Goal: Find specific page/section: Find specific page/section

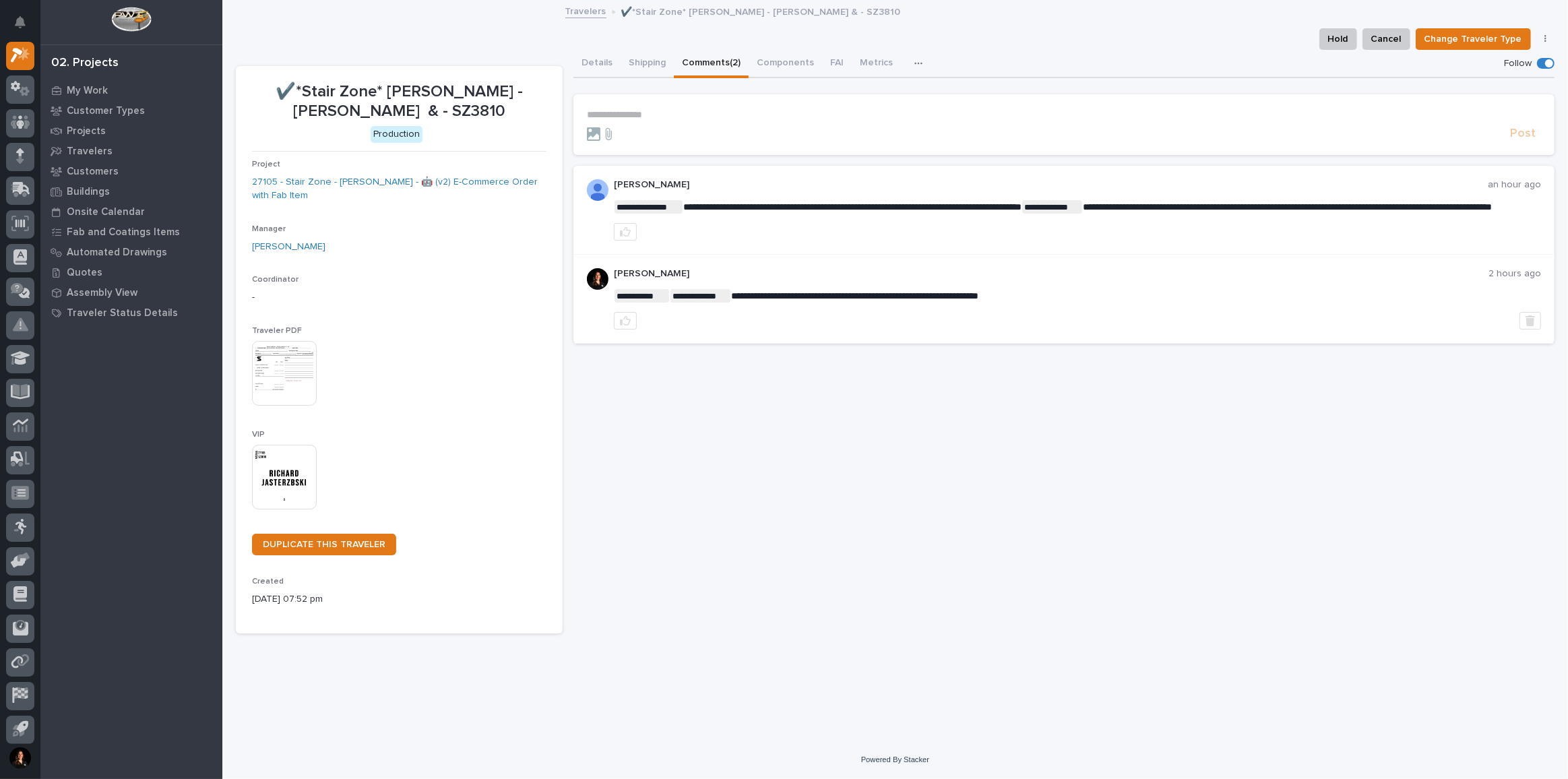
click at [436, 257] on div "Manager [PERSON_NAME]" at bounding box center [399, 244] width 294 height 40
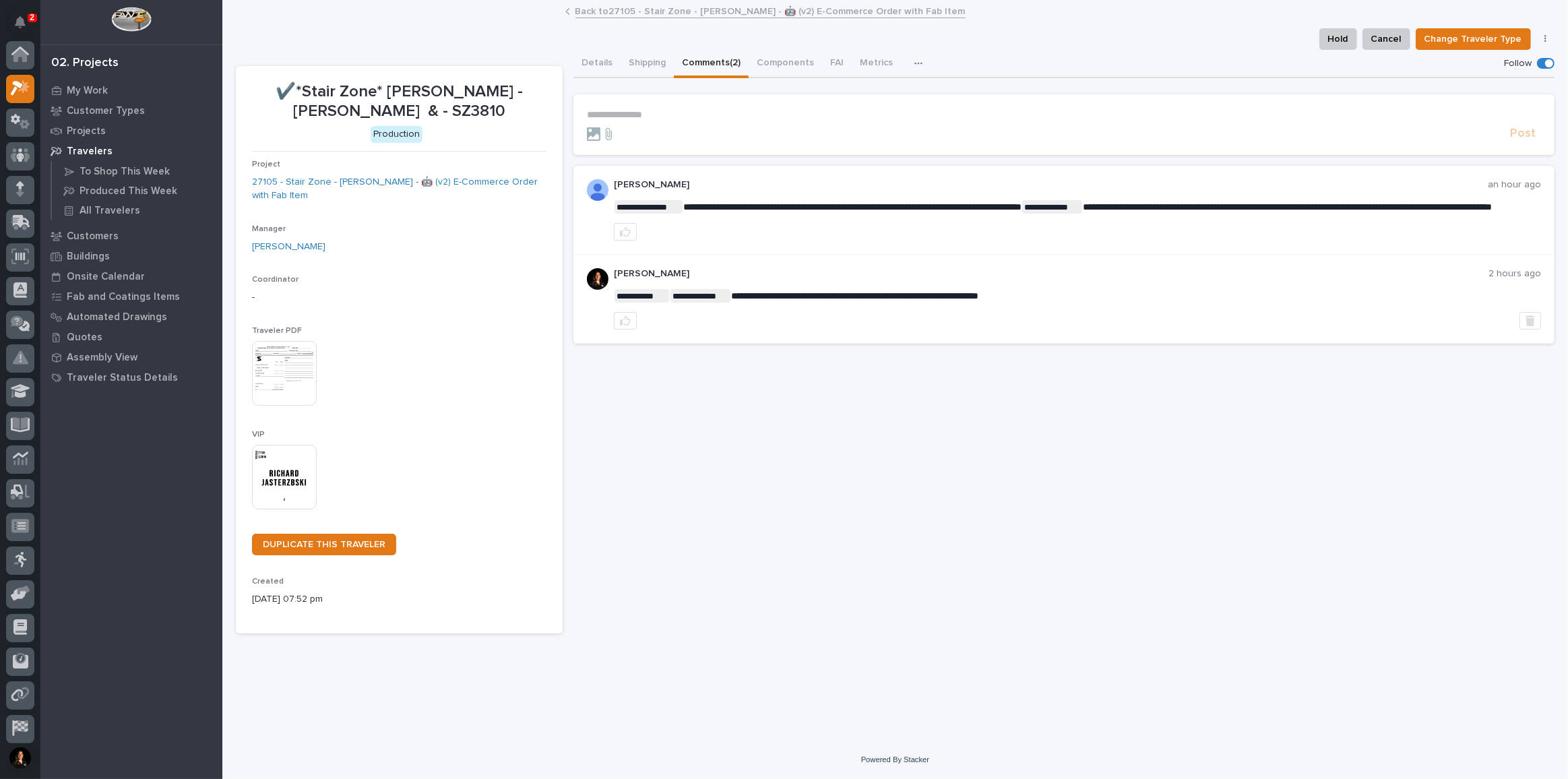
scroll to position [33, 0]
click at [271, 374] on img at bounding box center [285, 373] width 64 height 64
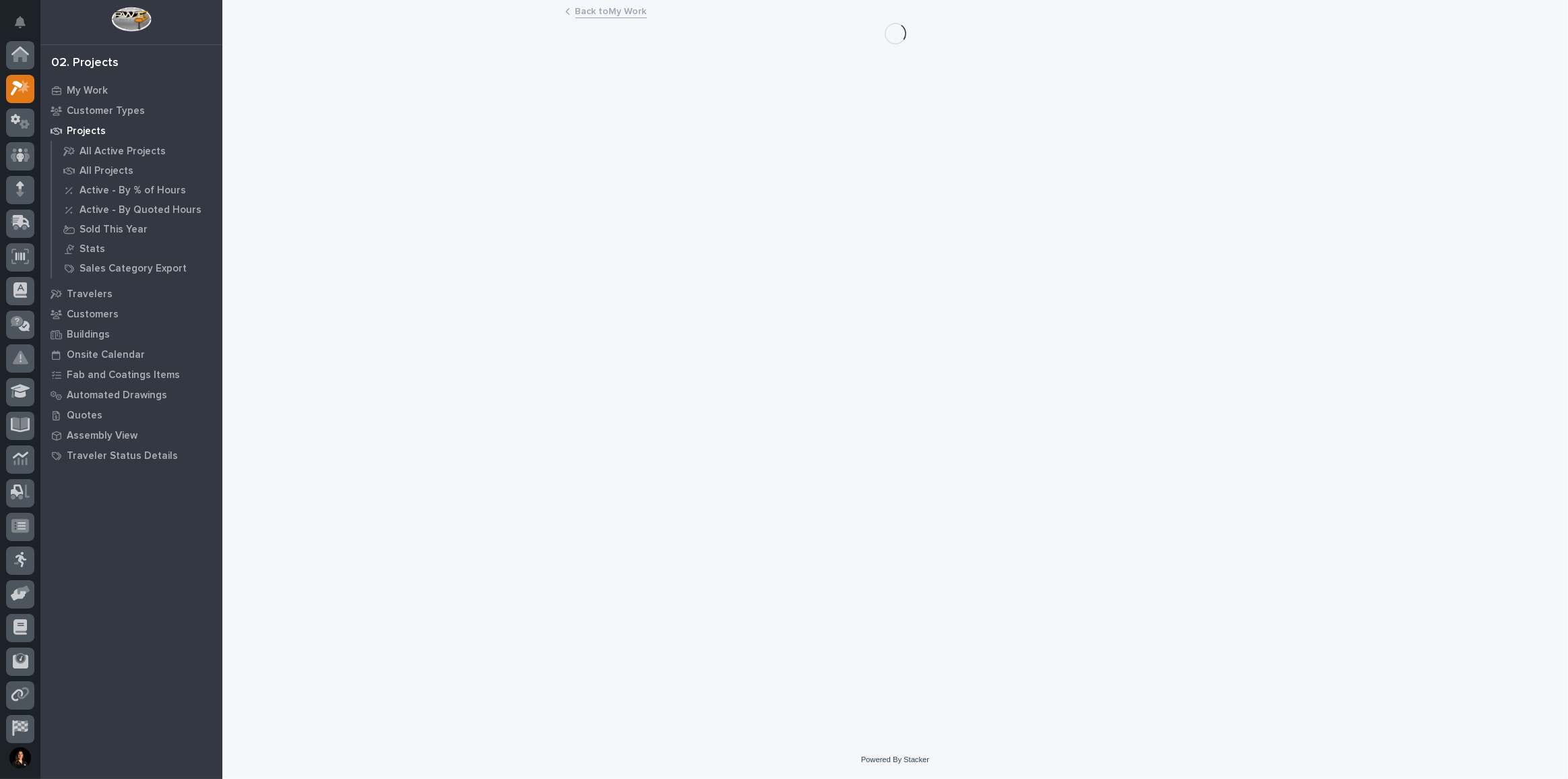
scroll to position [36, 0]
